Goal: Transaction & Acquisition: Download file/media

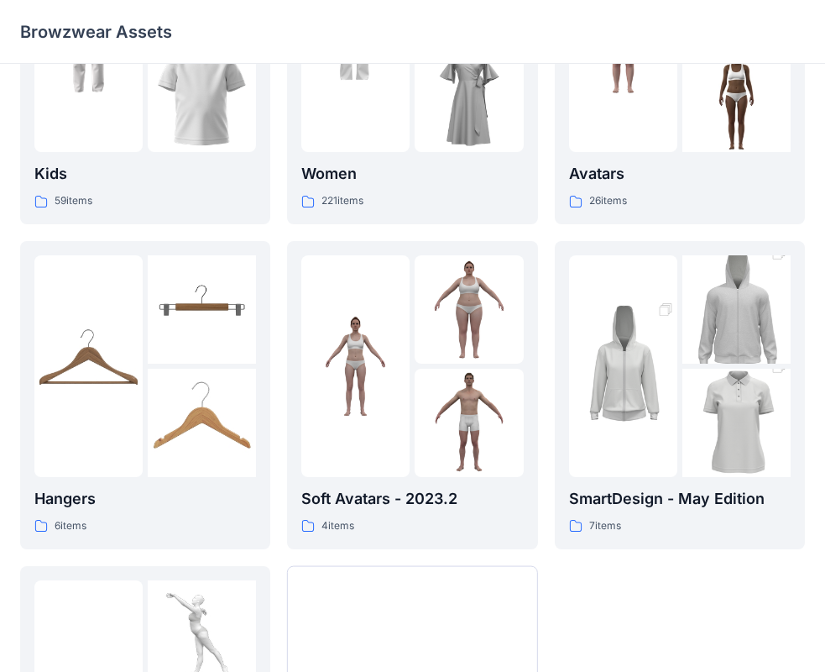
scroll to position [417, 0]
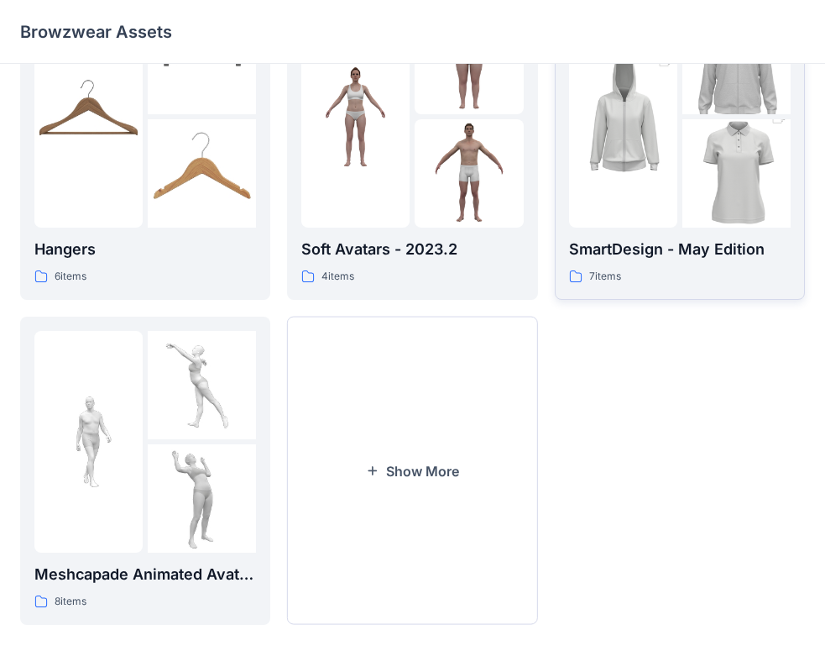
click at [666, 267] on div "SmartDesign - May Edition 7 items" at bounding box center [680, 262] width 222 height 48
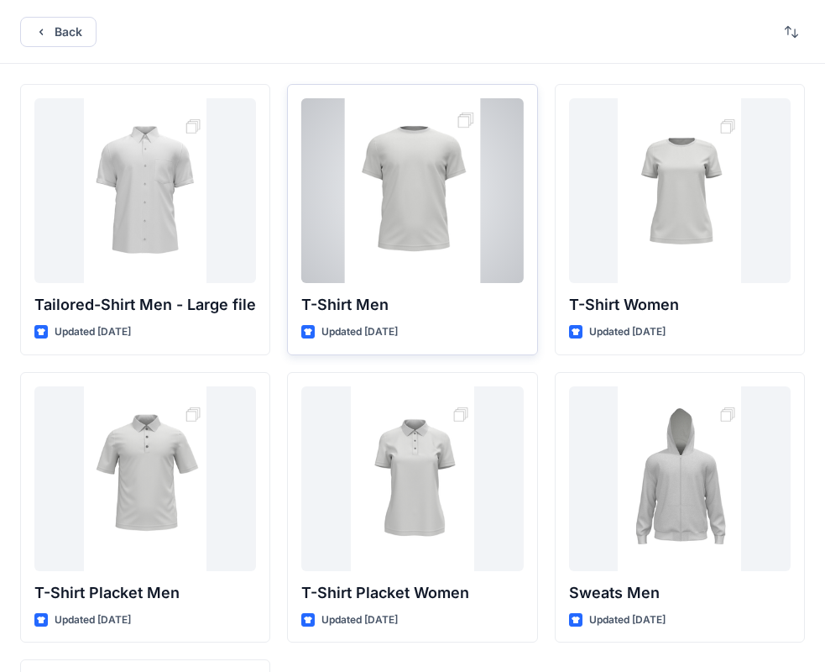
click at [416, 181] on div at bounding box center [412, 190] width 222 height 185
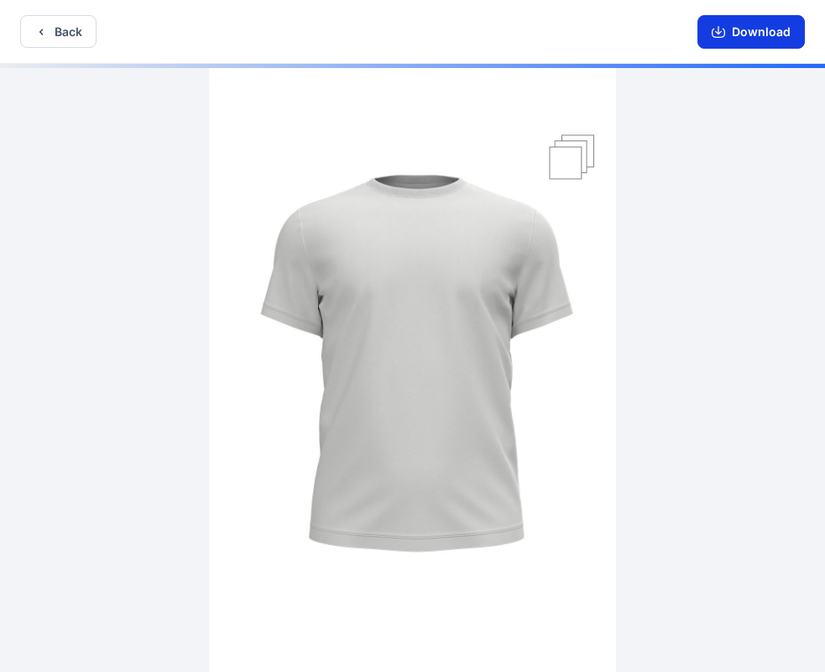
click at [751, 34] on button "Download" at bounding box center [751, 32] width 107 height 34
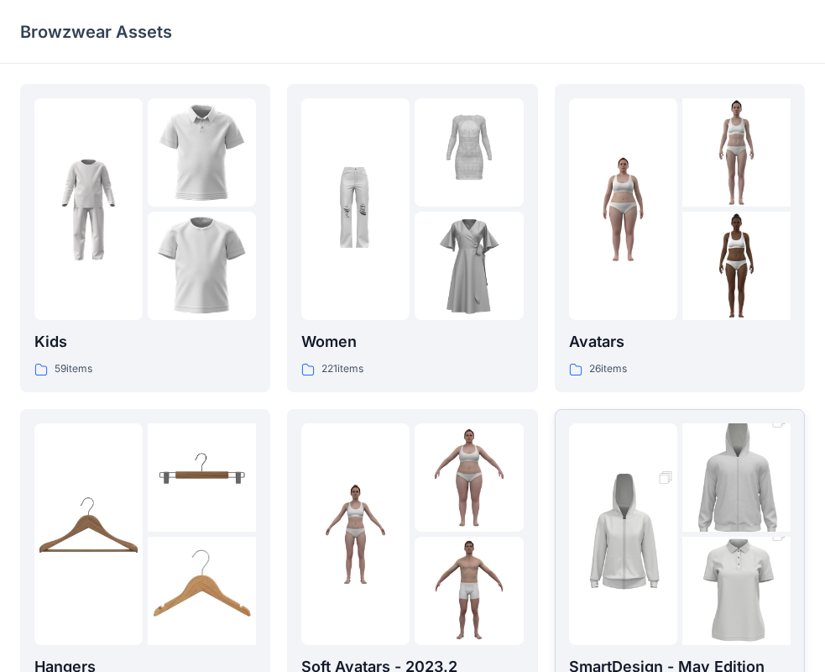
scroll to position [84, 0]
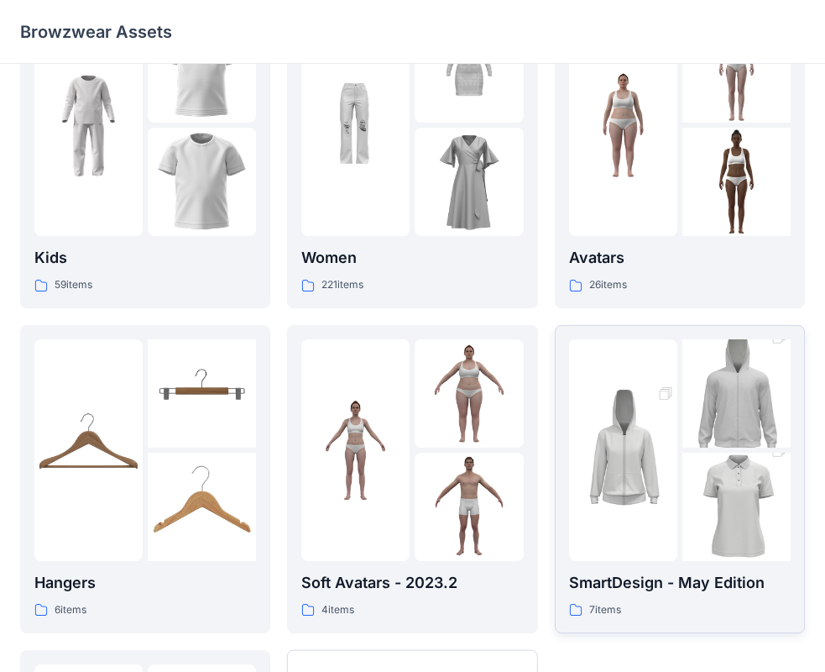
click at [633, 432] on div at bounding box center [623, 450] width 108 height 222
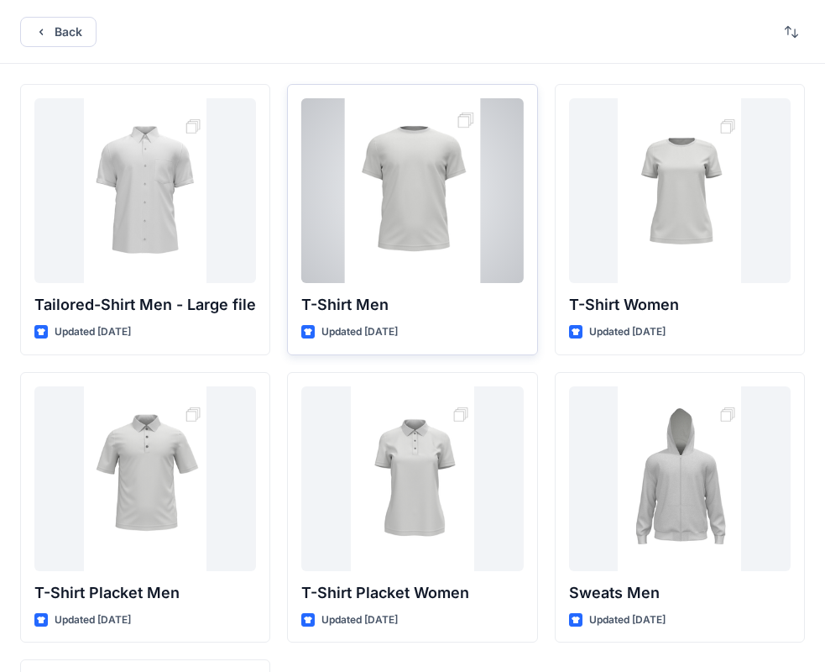
click at [426, 244] on div at bounding box center [412, 190] width 222 height 185
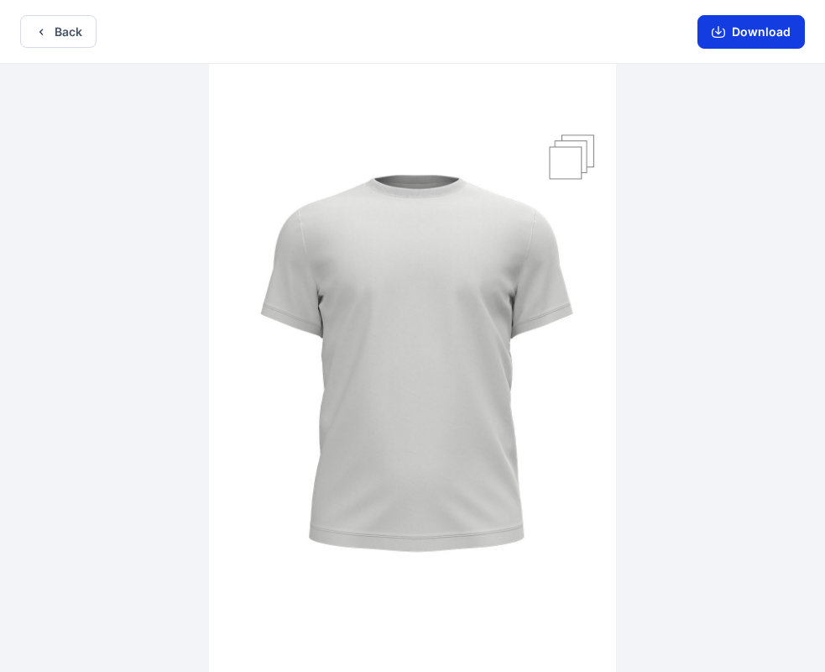
click at [741, 41] on button "Download" at bounding box center [751, 32] width 107 height 34
click at [61, 35] on button "Back" at bounding box center [58, 31] width 76 height 33
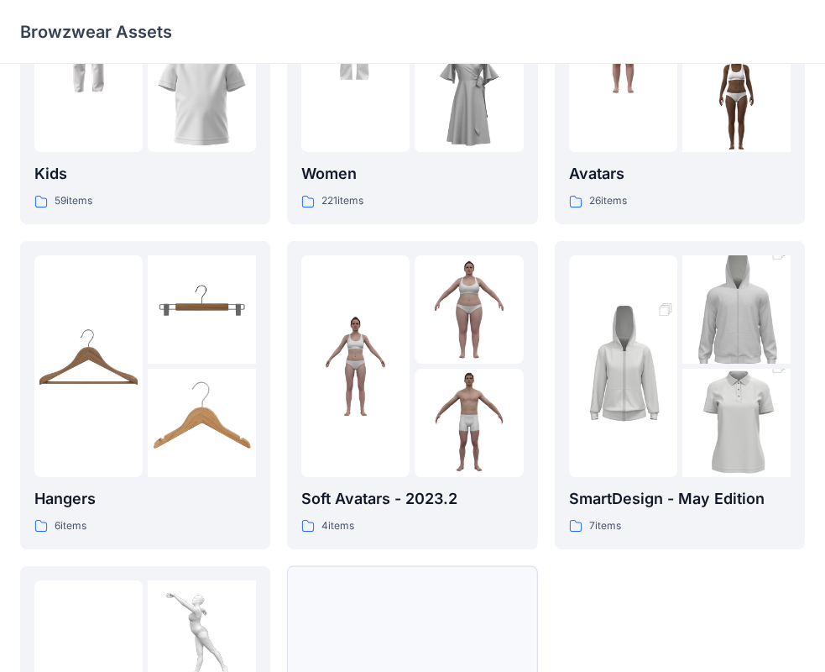
scroll to position [417, 0]
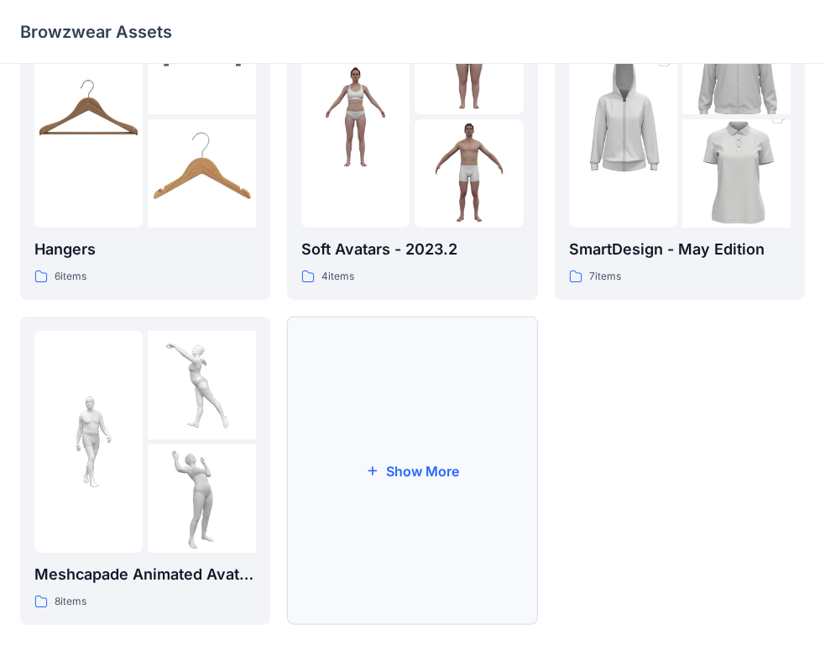
click at [433, 460] on button "Show More" at bounding box center [412, 471] width 250 height 308
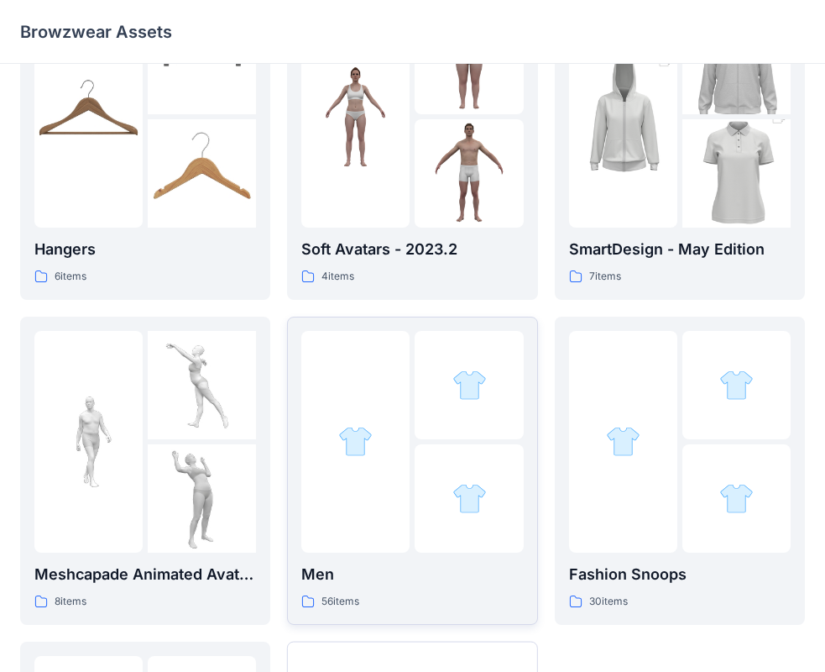
scroll to position [585, 0]
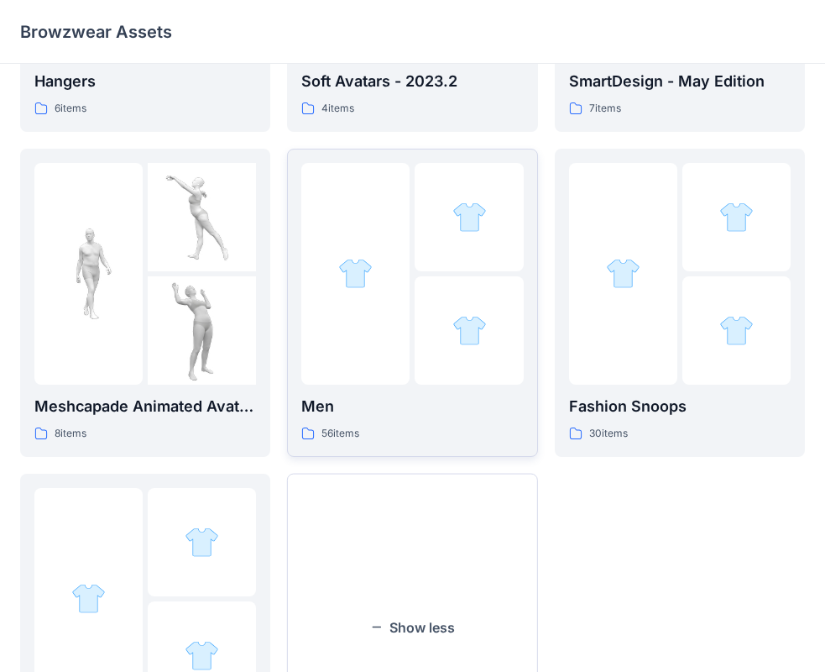
click at [417, 385] on div "Men 56 items" at bounding box center [412, 303] width 222 height 280
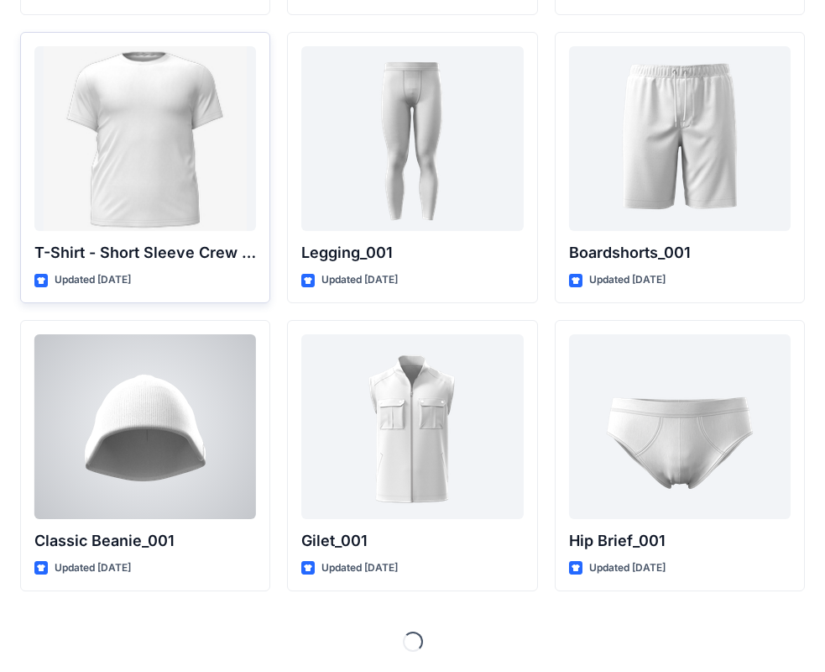
scroll to position [2760, 0]
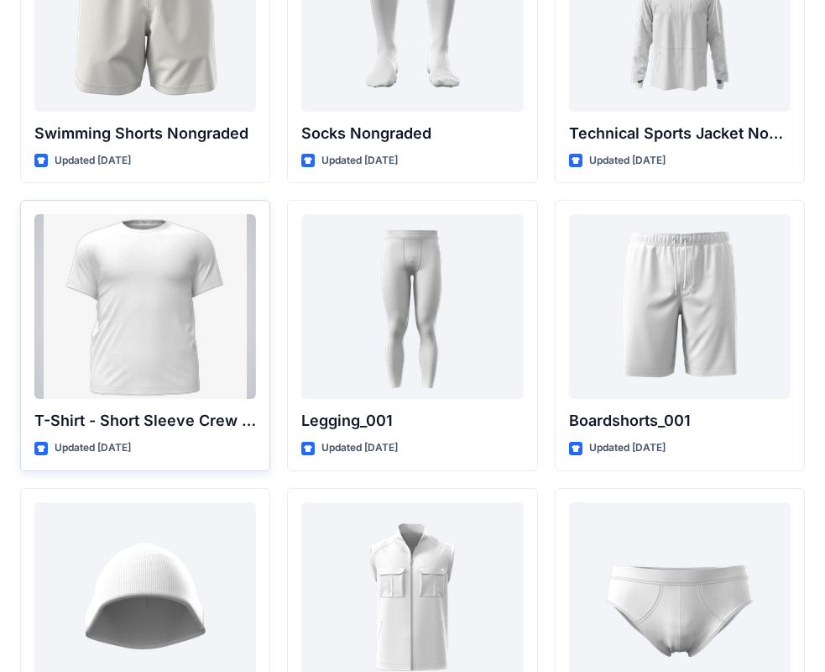
click at [160, 305] on div at bounding box center [145, 306] width 222 height 185
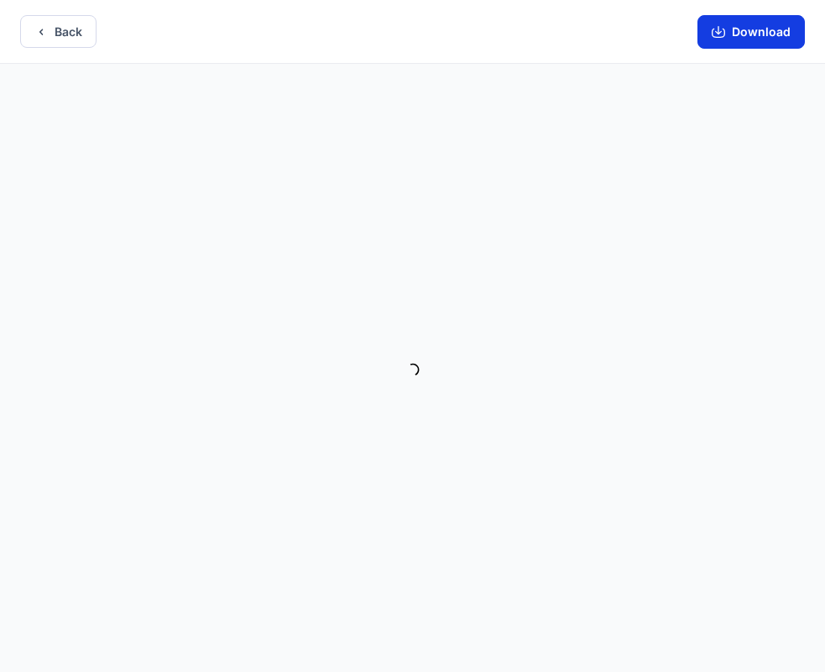
click at [767, 34] on button "Download" at bounding box center [751, 32] width 107 height 34
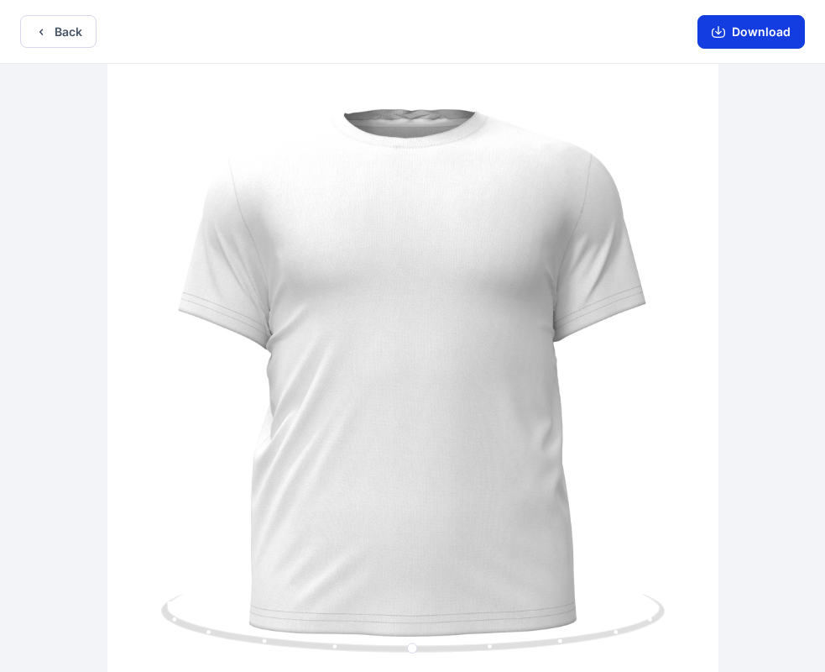
click at [751, 16] on button "Download" at bounding box center [751, 32] width 107 height 34
click at [750, 29] on button "Download" at bounding box center [751, 32] width 107 height 34
